Goal: Task Accomplishment & Management: Complete application form

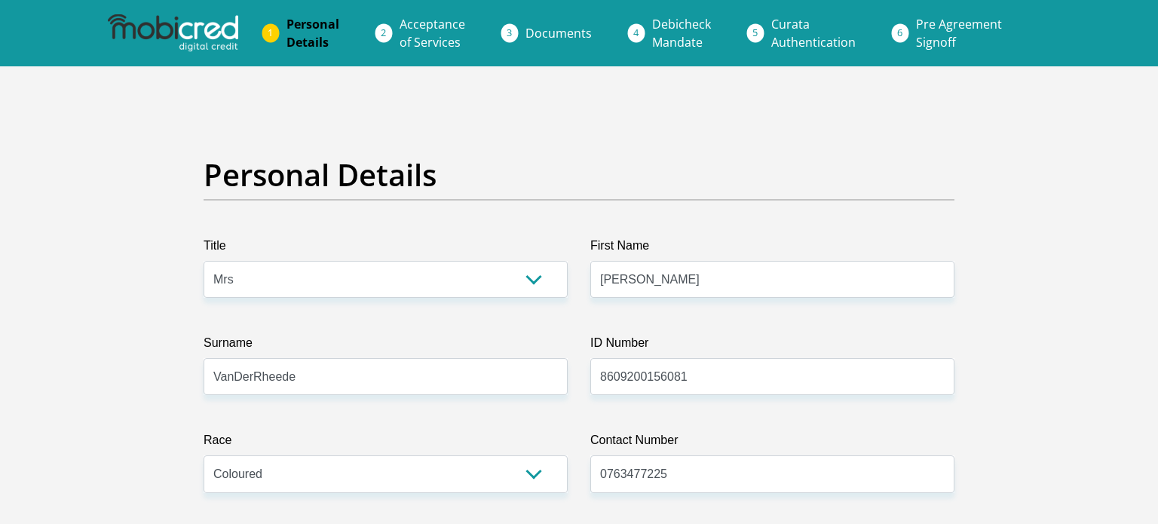
select select "Mrs"
select select "2"
select select "ZAF"
select select "eng"
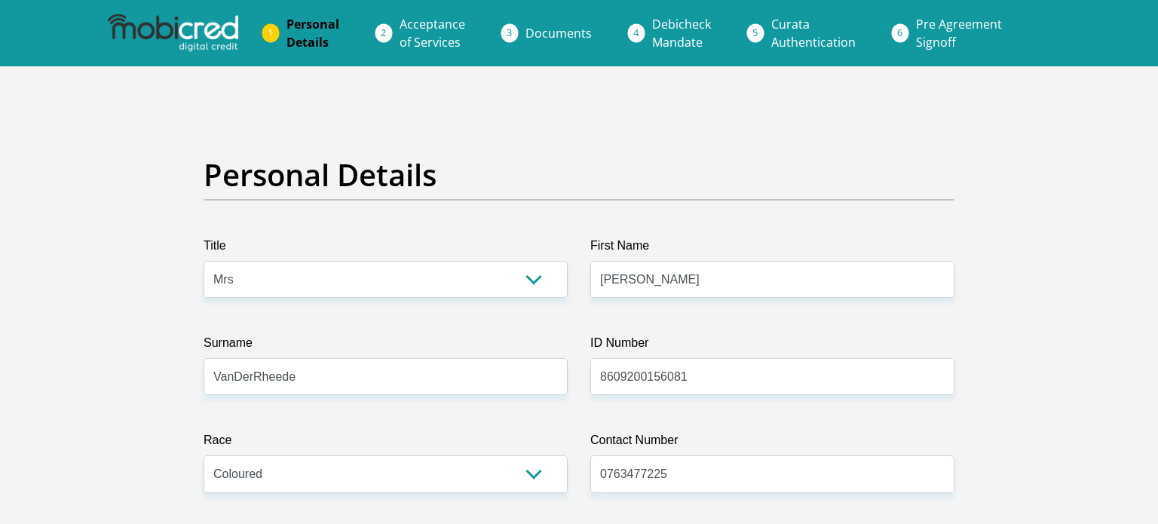
select select "5"
select select "Gauteng"
select select "4"
select select "Rented"
select select "31"
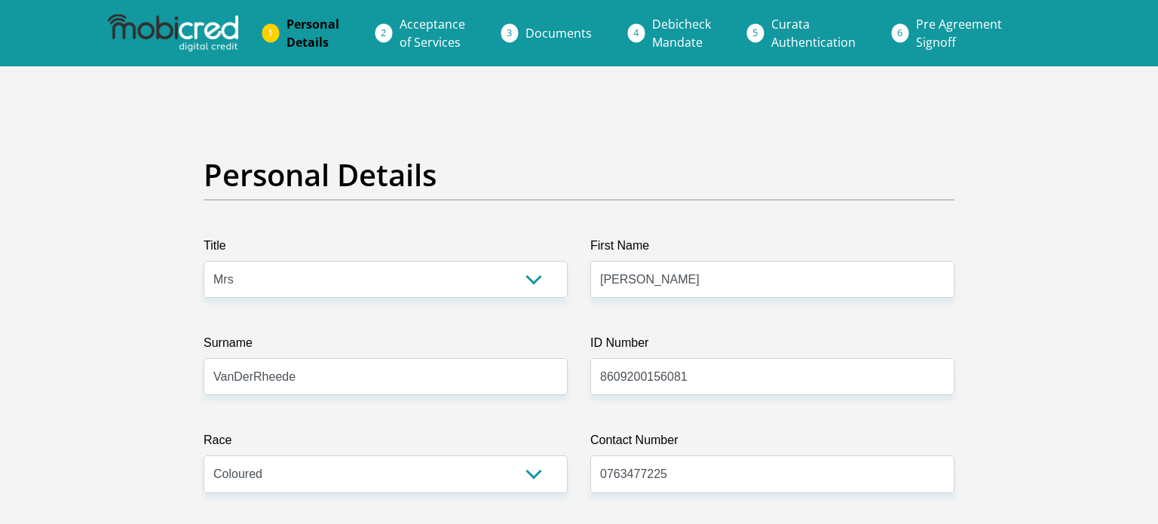
select select "Office Staff/Clerk"
select select "6"
select select "1"
select select "SAV"
select select "25"
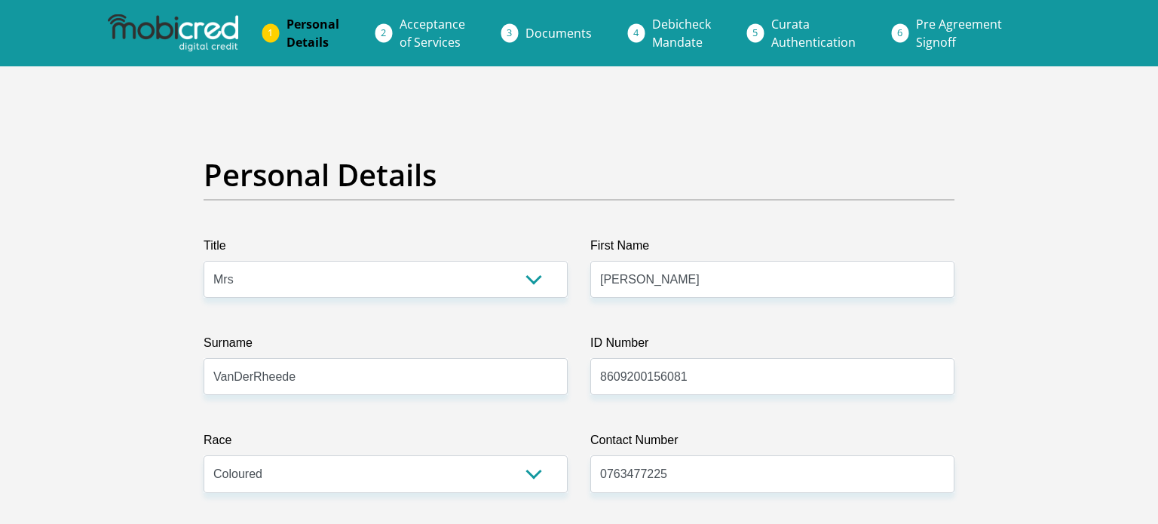
scroll to position [4935, 0]
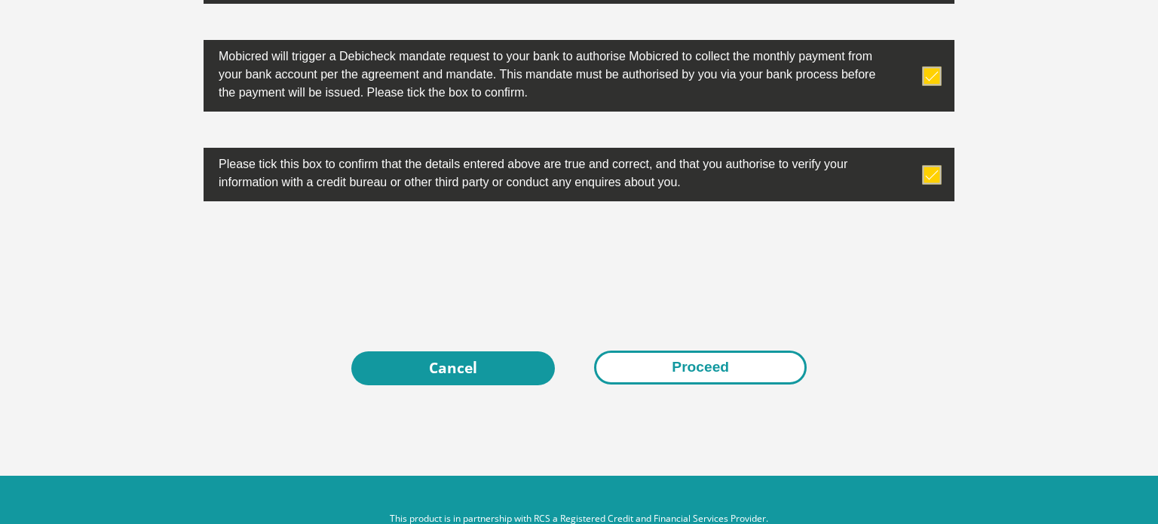
click at [692, 375] on button "Proceed" at bounding box center [700, 368] width 213 height 34
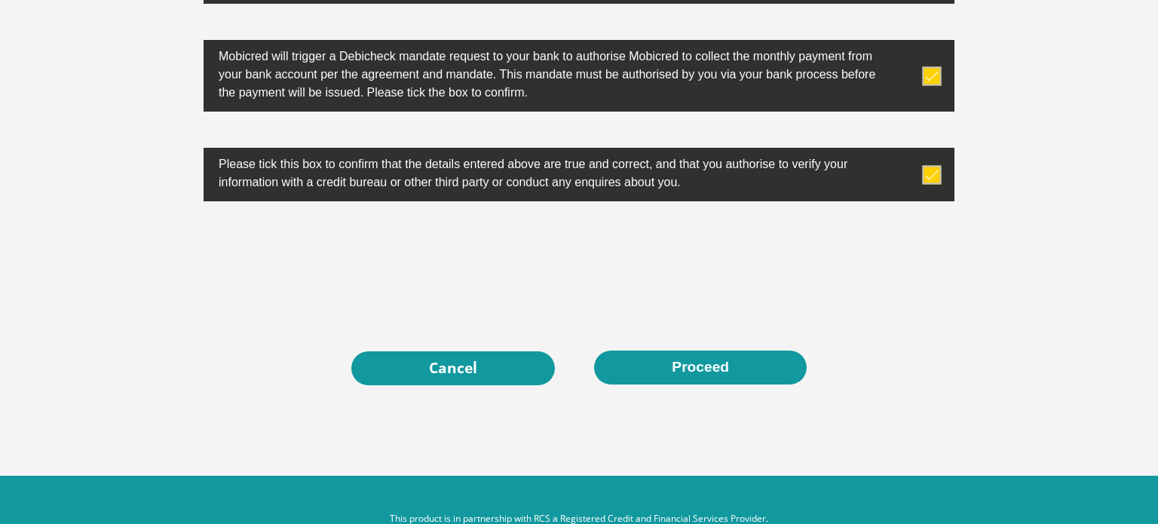
click at [918, 249] on div "0cAFcWeA4RrSyVAu3RRfJ6isOjzyAhqUIFp7DCZgQvVIkxDjQhgDLtVYq0RZklM9BD_7SCDSNWm9NgM…" at bounding box center [578, 266] width 773 height 59
drag, startPoint x: 919, startPoint y: 262, endPoint x: 920, endPoint y: 274, distance: 12.2
click at [919, 262] on div "0cAFcWeA4RrSyVAu3RRfJ6isOjzyAhqUIFp7DCZgQvVIkxDjQhgDLtVYq0RZklM9BD_7SCDSNWm9NgM…" at bounding box center [578, 266] width 773 height 59
